Goal: Task Accomplishment & Management: Complete application form

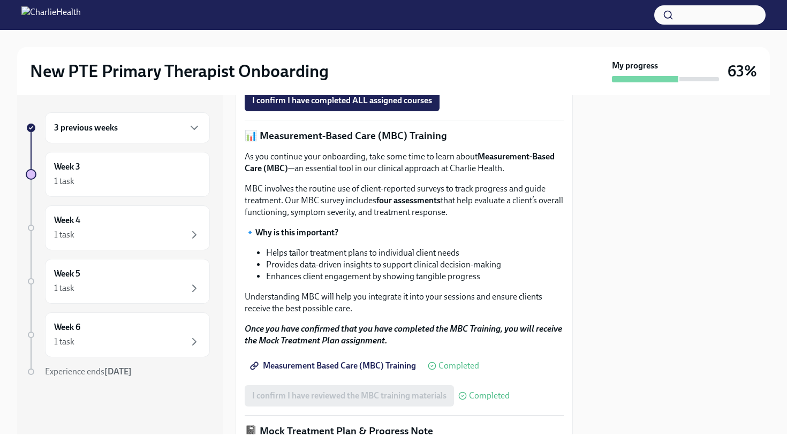
scroll to position [456, 0]
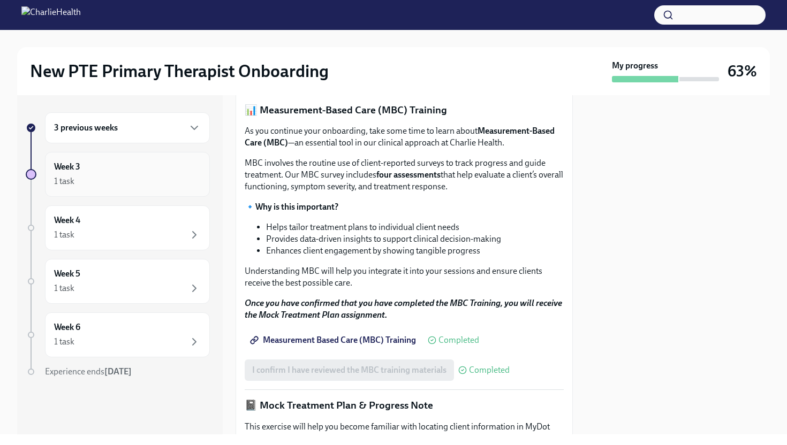
click at [125, 175] on div "1 task" at bounding box center [127, 181] width 147 height 13
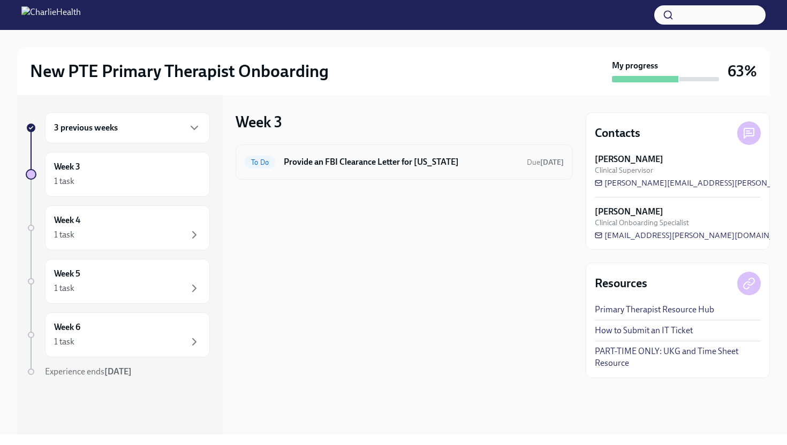
click at [322, 165] on h6 "Provide an FBI Clearance Letter for [US_STATE]" at bounding box center [401, 162] width 234 height 12
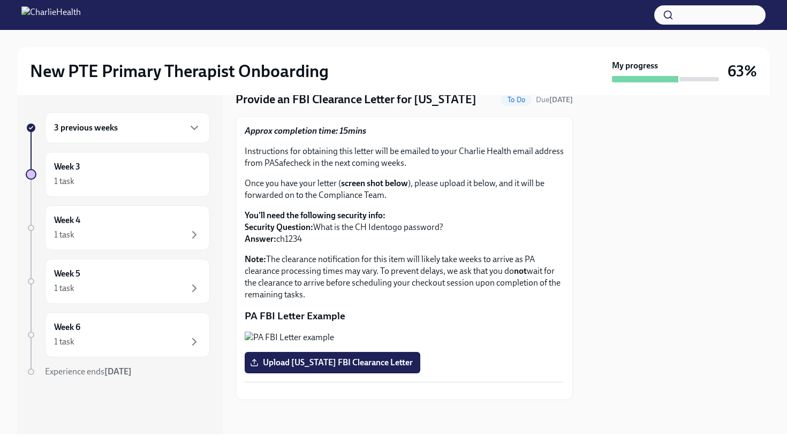
scroll to position [175, 0]
click at [310, 332] on button "Zoom image" at bounding box center [404, 338] width 319 height 12
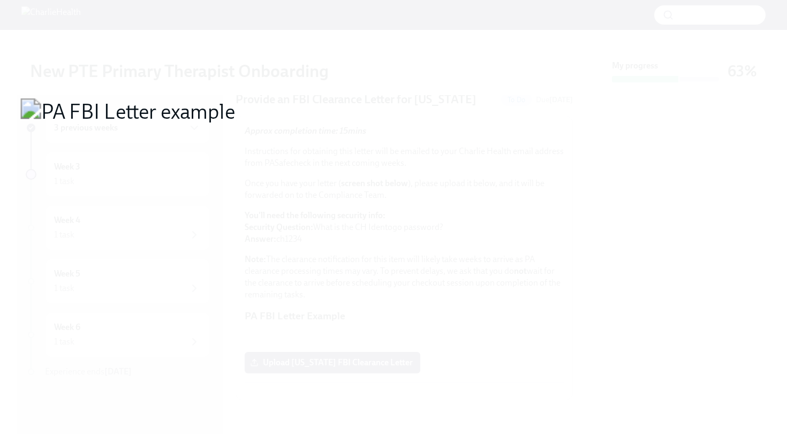
click at [310, 270] on button "Unzoom image" at bounding box center [393, 222] width 787 height 445
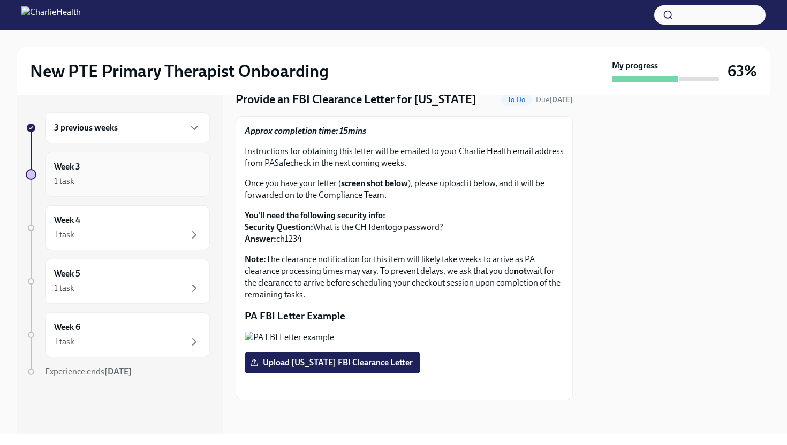
click at [103, 181] on div "1 task" at bounding box center [127, 181] width 147 height 13
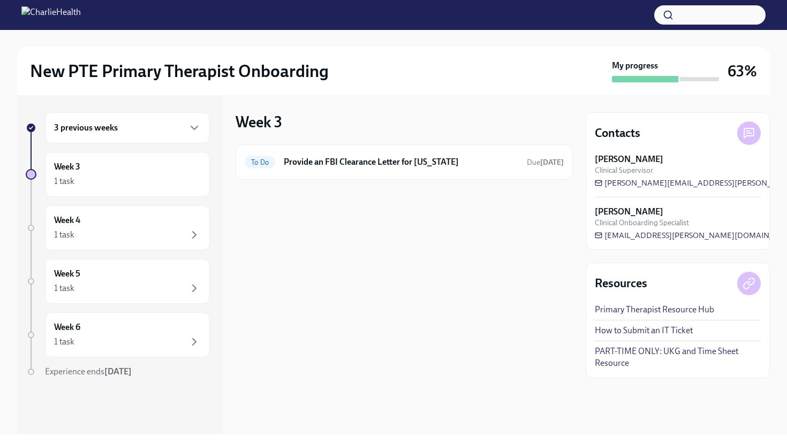
click at [127, 135] on div "3 previous weeks" at bounding box center [127, 127] width 165 height 31
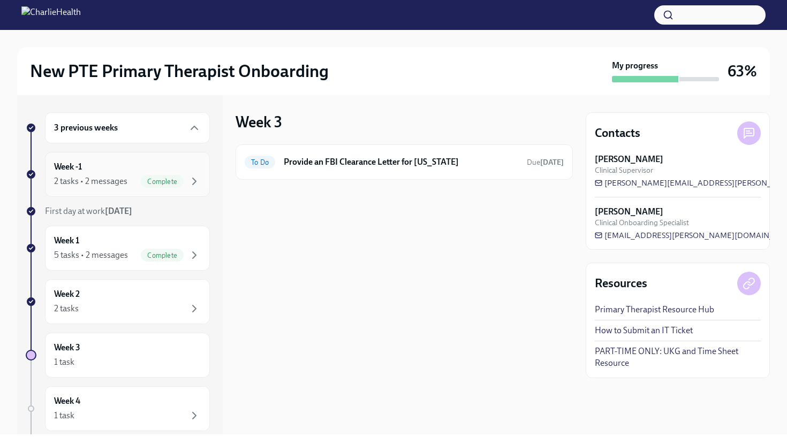
click at [124, 193] on div "Week -1 2 tasks • 2 messages Complete" at bounding box center [127, 174] width 165 height 45
